Goal: Information Seeking & Learning: Learn about a topic

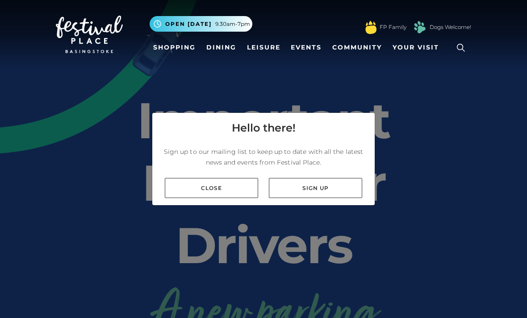
click at [191, 198] on link "Close" at bounding box center [211, 188] width 93 height 20
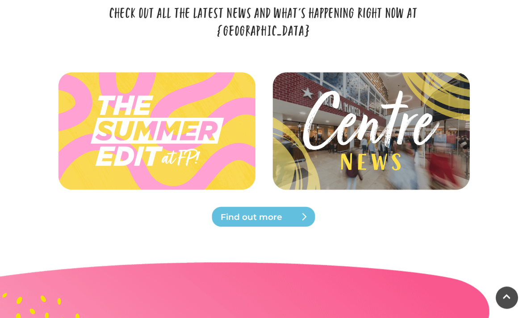
scroll to position [2134, 0]
click at [316, 176] on img at bounding box center [370, 131] width 201 height 90
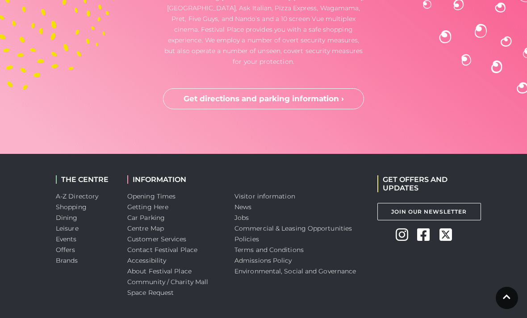
scroll to position [2588, 0]
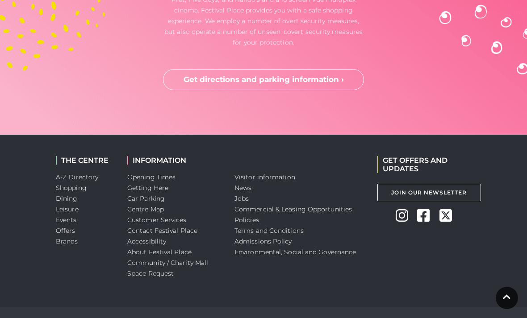
click at [58, 203] on link "Dining" at bounding box center [67, 199] width 22 height 8
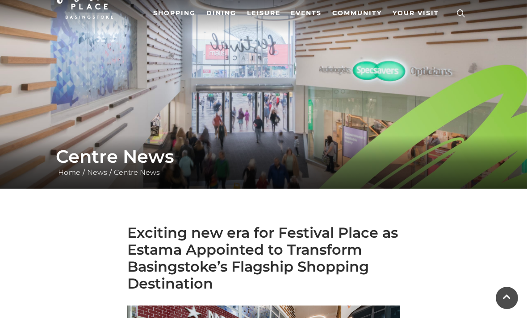
scroll to position [25, 0]
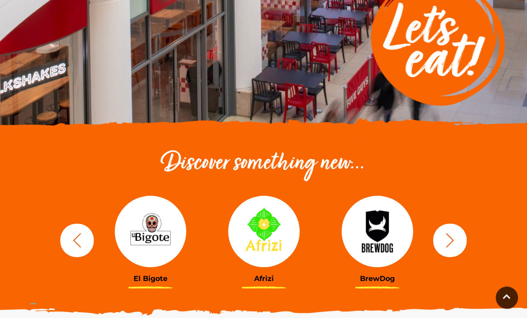
scroll to position [181, 0]
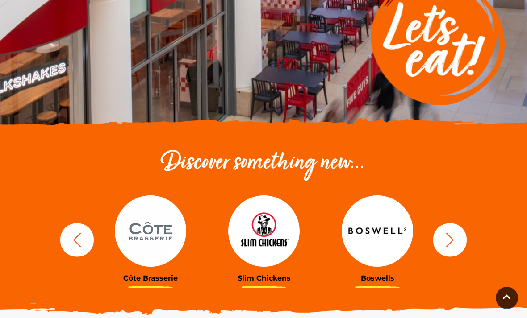
click at [69, 215] on div "BrewDog Côte Brasserie Slim Chickens Boswells Wagamama" at bounding box center [263, 240] width 428 height 110
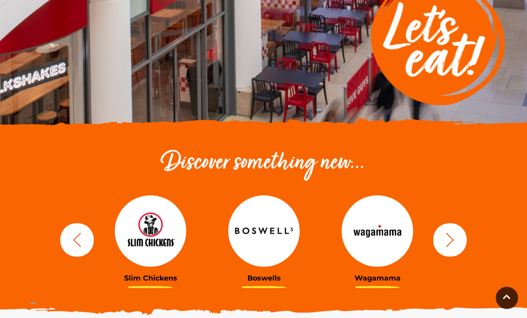
click at [255, 245] on img at bounding box center [263, 230] width 71 height 71
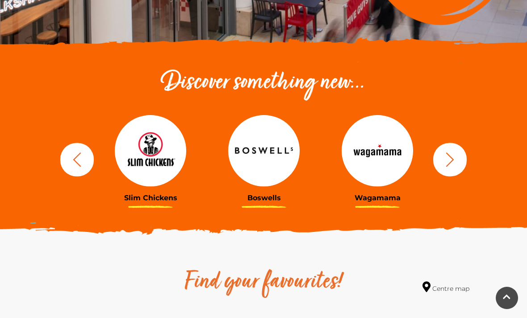
click at [448, 162] on icon "button" at bounding box center [449, 159] width 17 height 17
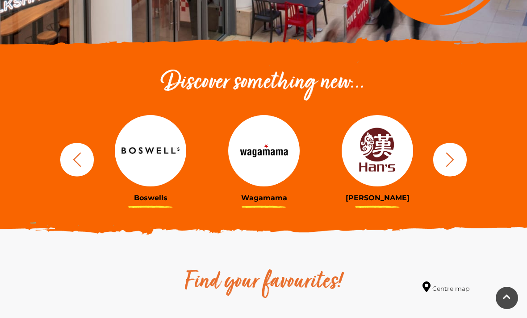
click at [370, 168] on img at bounding box center [376, 150] width 71 height 71
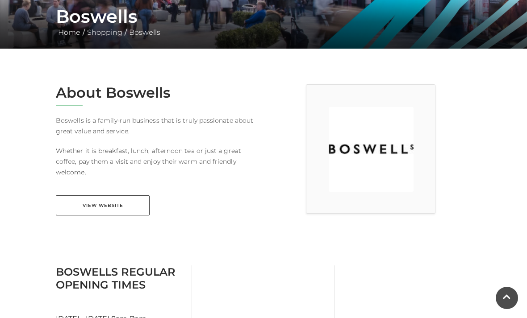
scroll to position [175, 0]
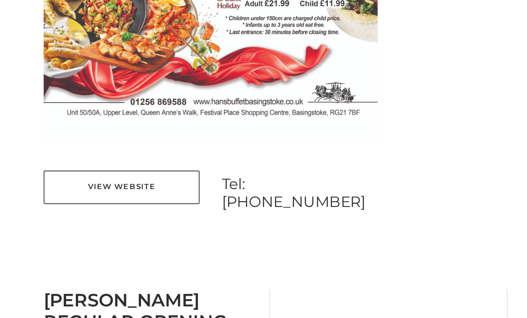
scroll to position [662, 0]
click at [56, 116] on link "View Website" at bounding box center [103, 113] width 94 height 20
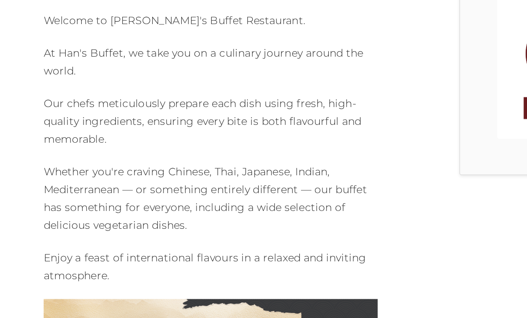
scroll to position [279, 0]
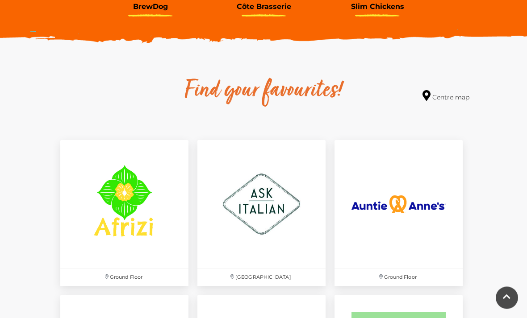
scroll to position [453, 0]
click at [116, 200] on img at bounding box center [124, 204] width 128 height 128
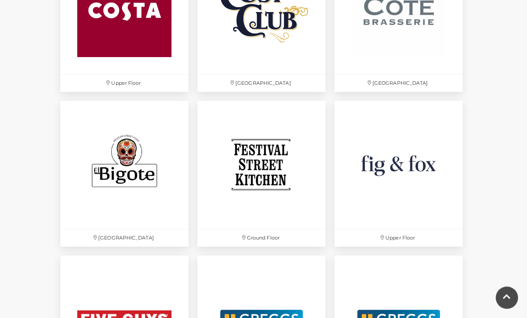
scroll to position [1267, 0]
click at [122, 185] on img at bounding box center [124, 165] width 128 height 128
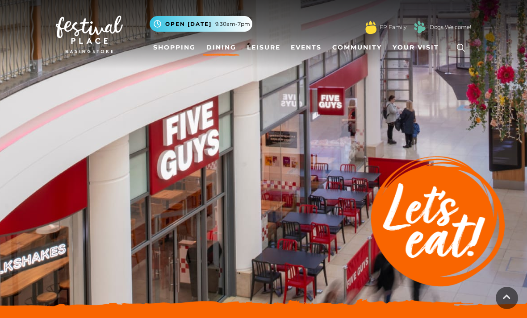
scroll to position [1295, 0]
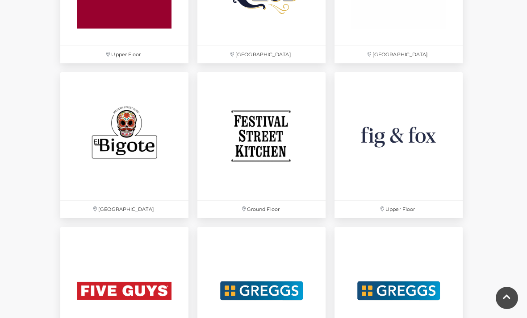
click at [374, 147] on img at bounding box center [398, 136] width 128 height 128
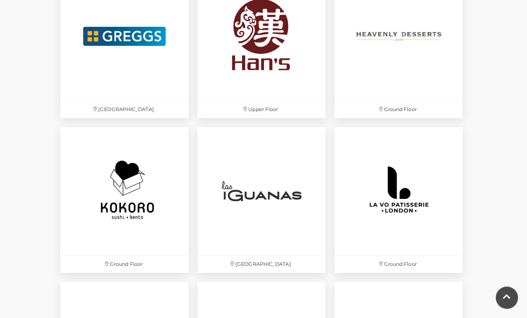
scroll to position [1716, 0]
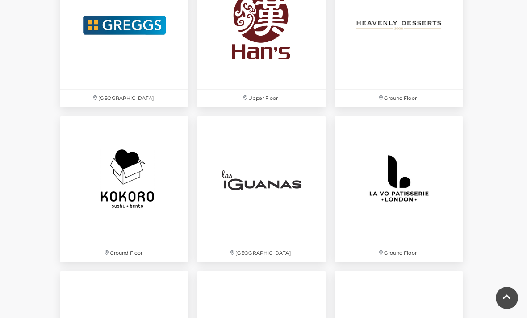
click at [250, 187] on img at bounding box center [261, 180] width 128 height 128
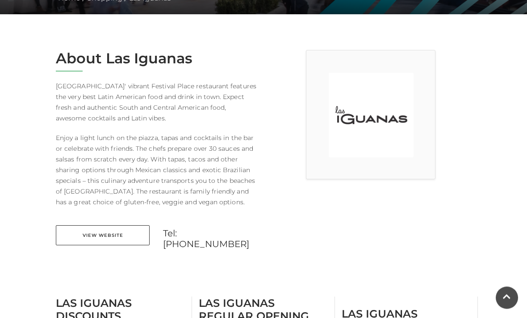
scroll to position [209, 0]
click at [74, 234] on link "View Website" at bounding box center [103, 235] width 94 height 20
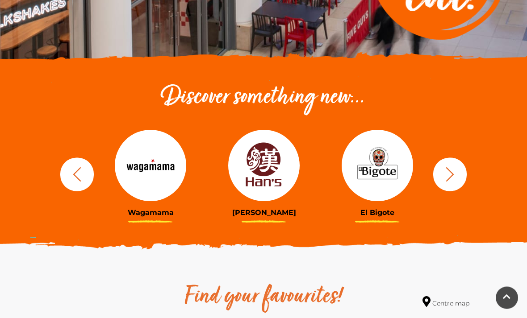
scroll to position [260, 0]
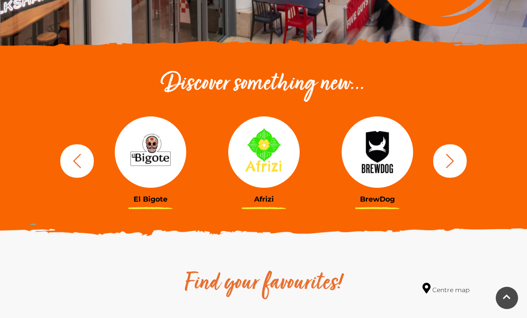
click at [159, 173] on img at bounding box center [150, 151] width 71 height 71
click at [142, 132] on img at bounding box center [150, 151] width 71 height 71
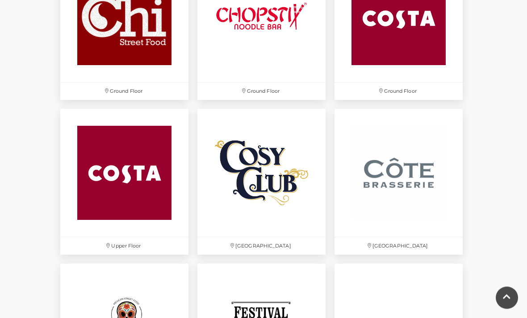
scroll to position [1104, 0]
click at [266, 193] on img at bounding box center [261, 173] width 128 height 128
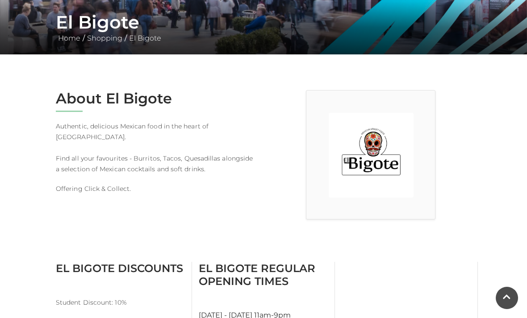
scroll to position [166, 0]
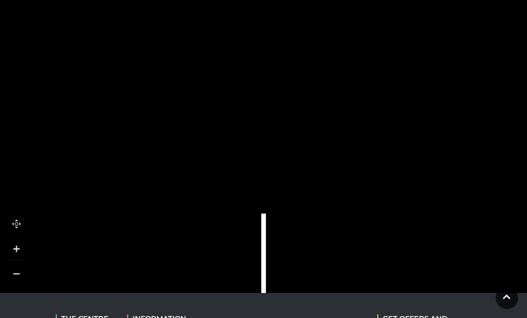
scroll to position [611, 0]
